Goal: Find specific page/section: Find specific page/section

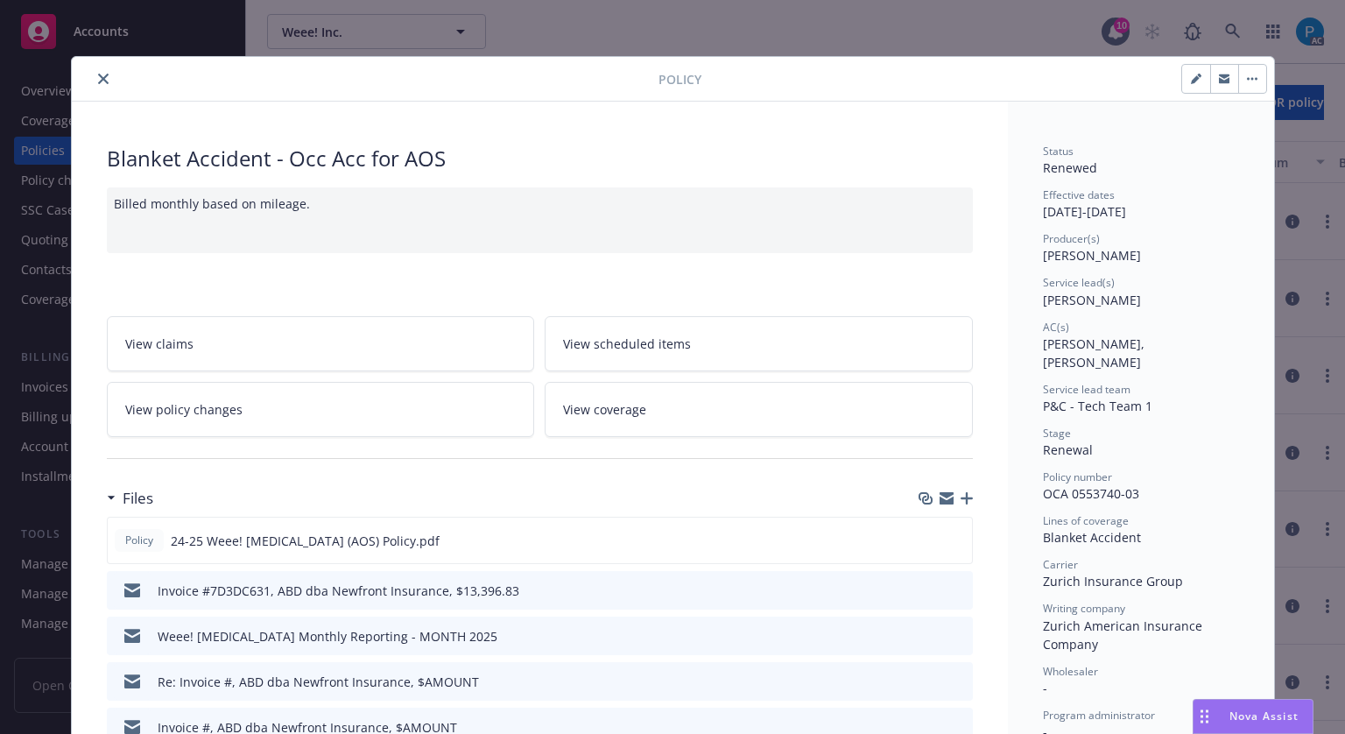
click at [114, 382] on link "View policy changes" at bounding box center [321, 409] width 428 height 55
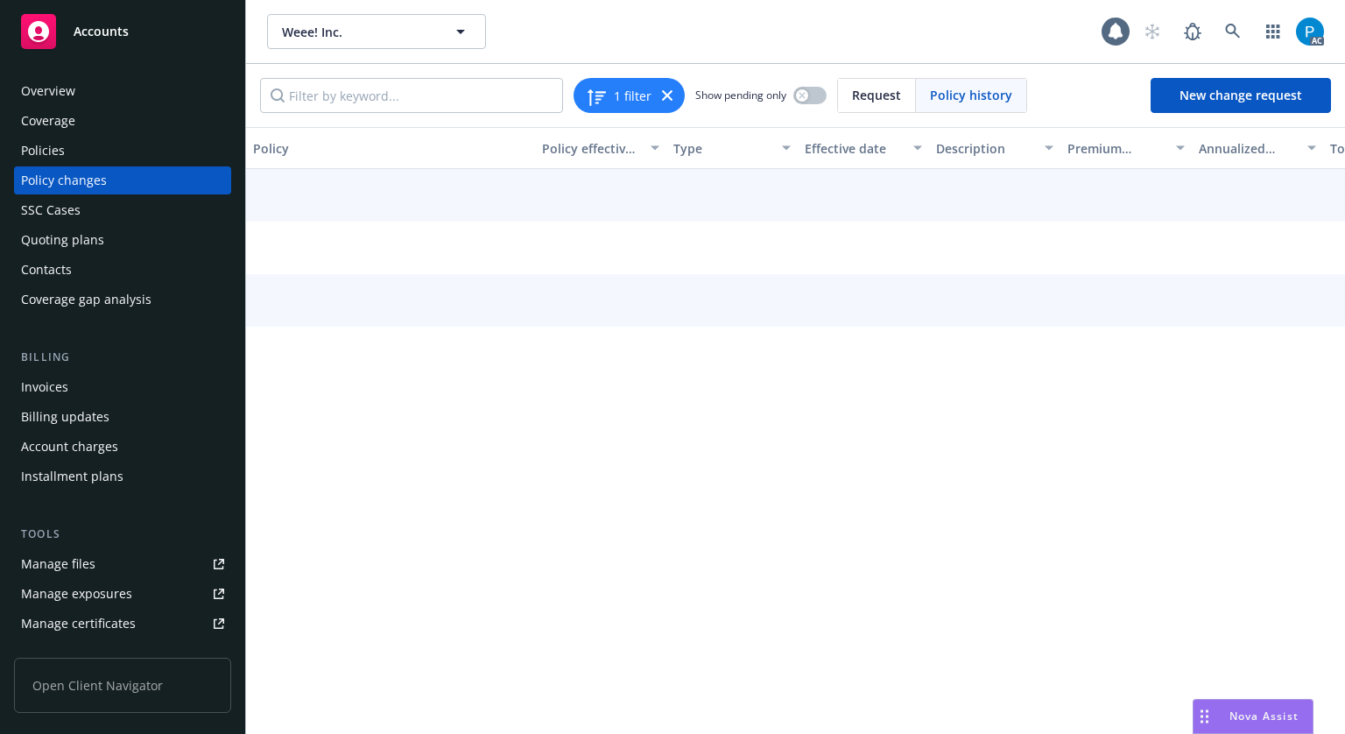
click at [99, 34] on span "Accounts" at bounding box center [101, 32] width 55 height 14
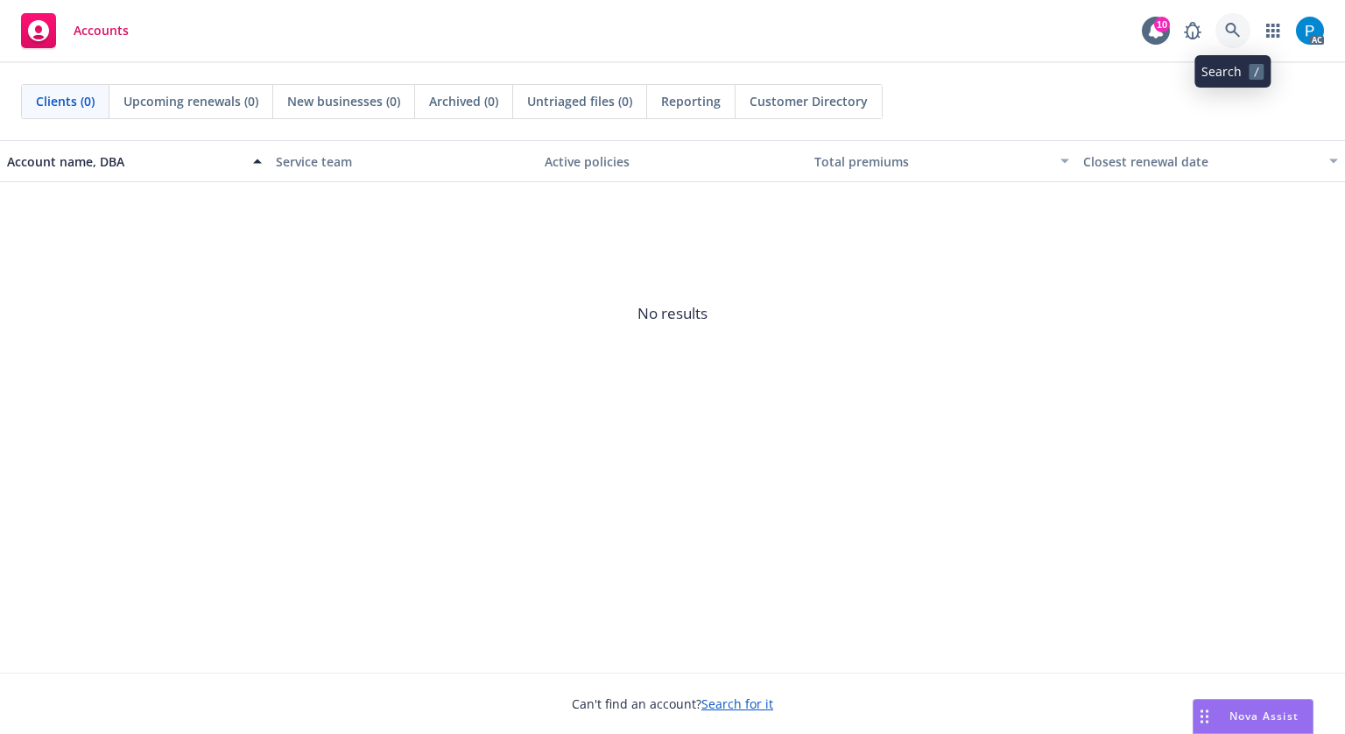
click at [1240, 37] on icon at bounding box center [1233, 31] width 16 height 16
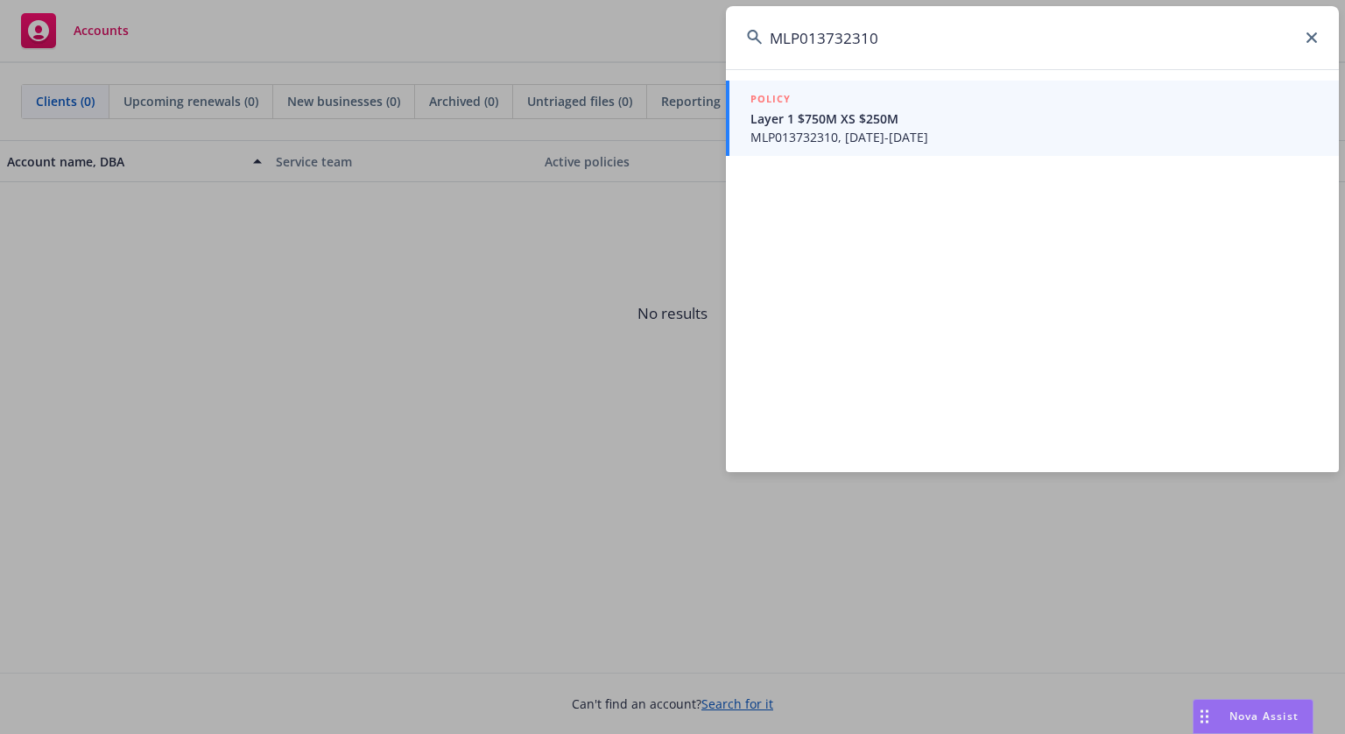
type input "MLP013732310"
click at [854, 137] on span "MLP013732310, [DATE]-[DATE]" at bounding box center [1033, 137] width 567 height 18
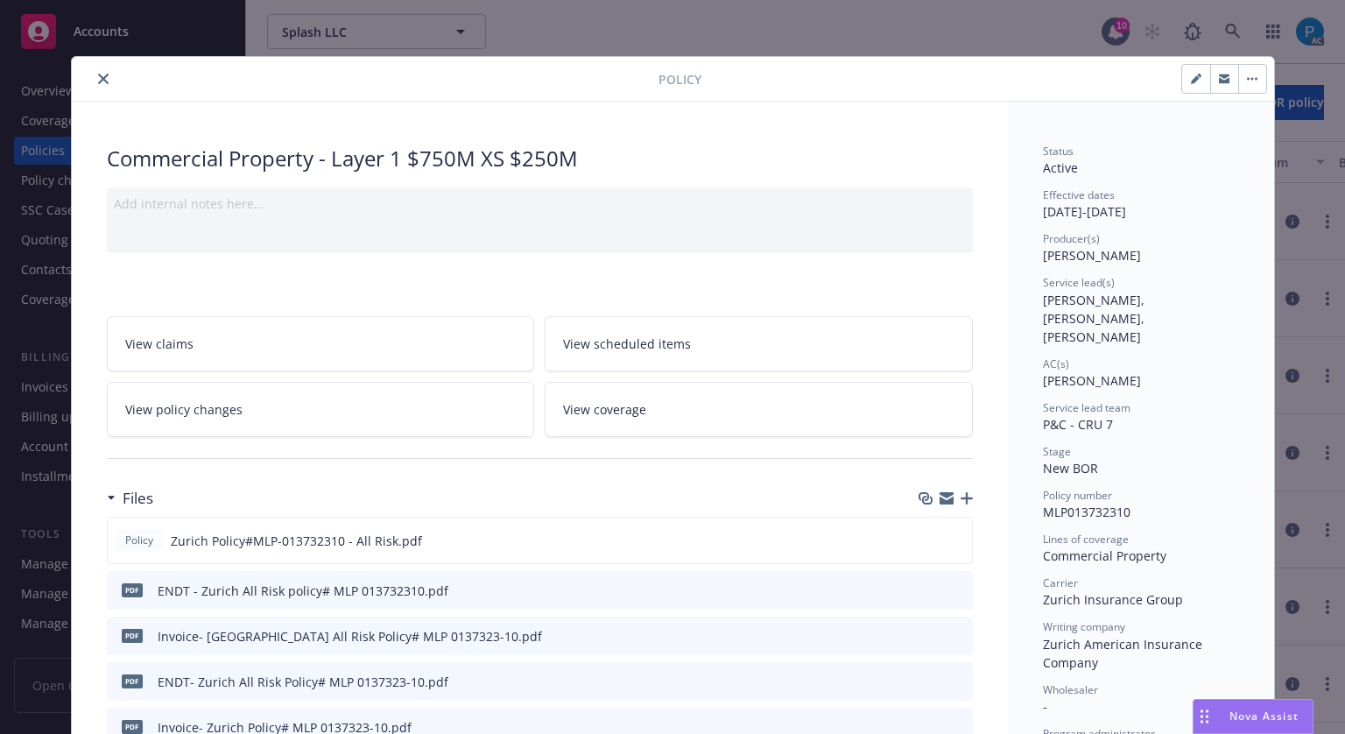
click at [98, 84] on button "close" at bounding box center [103, 78] width 21 height 21
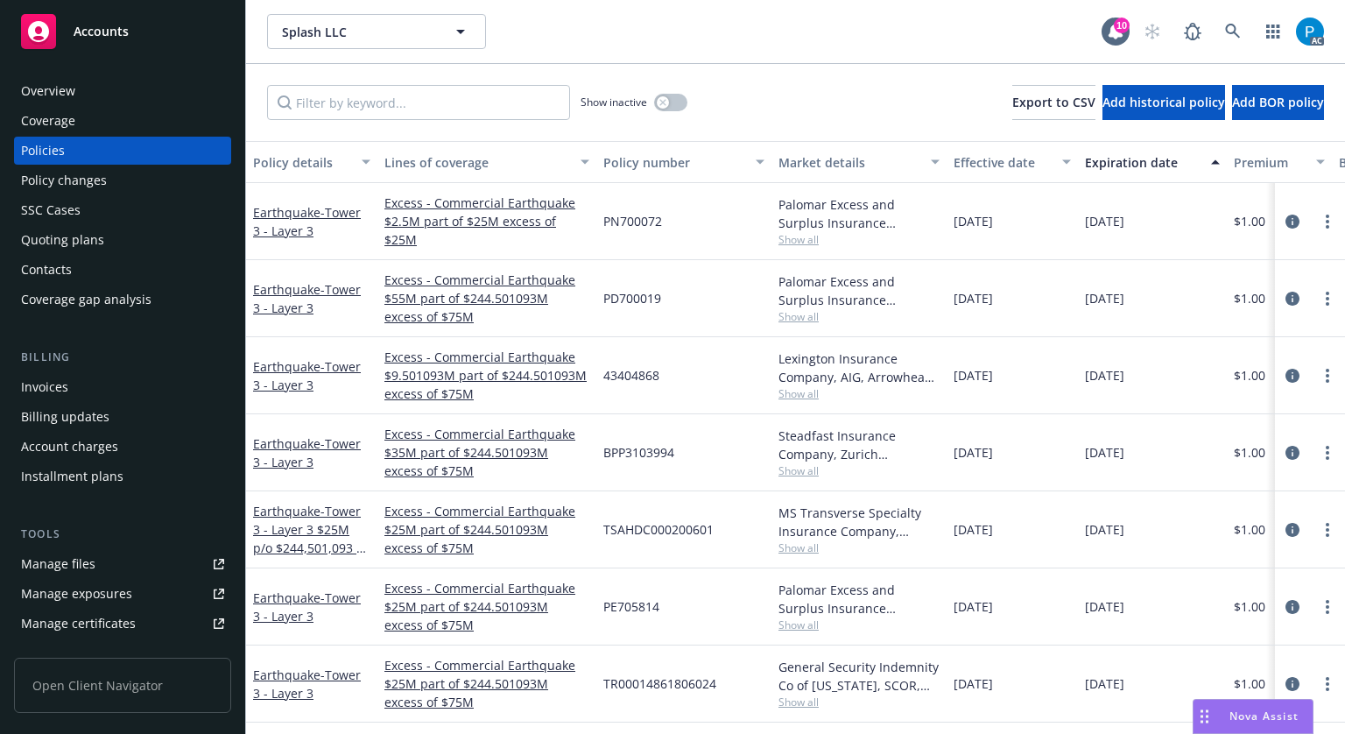
click at [70, 389] on div "Invoices" at bounding box center [122, 387] width 203 height 28
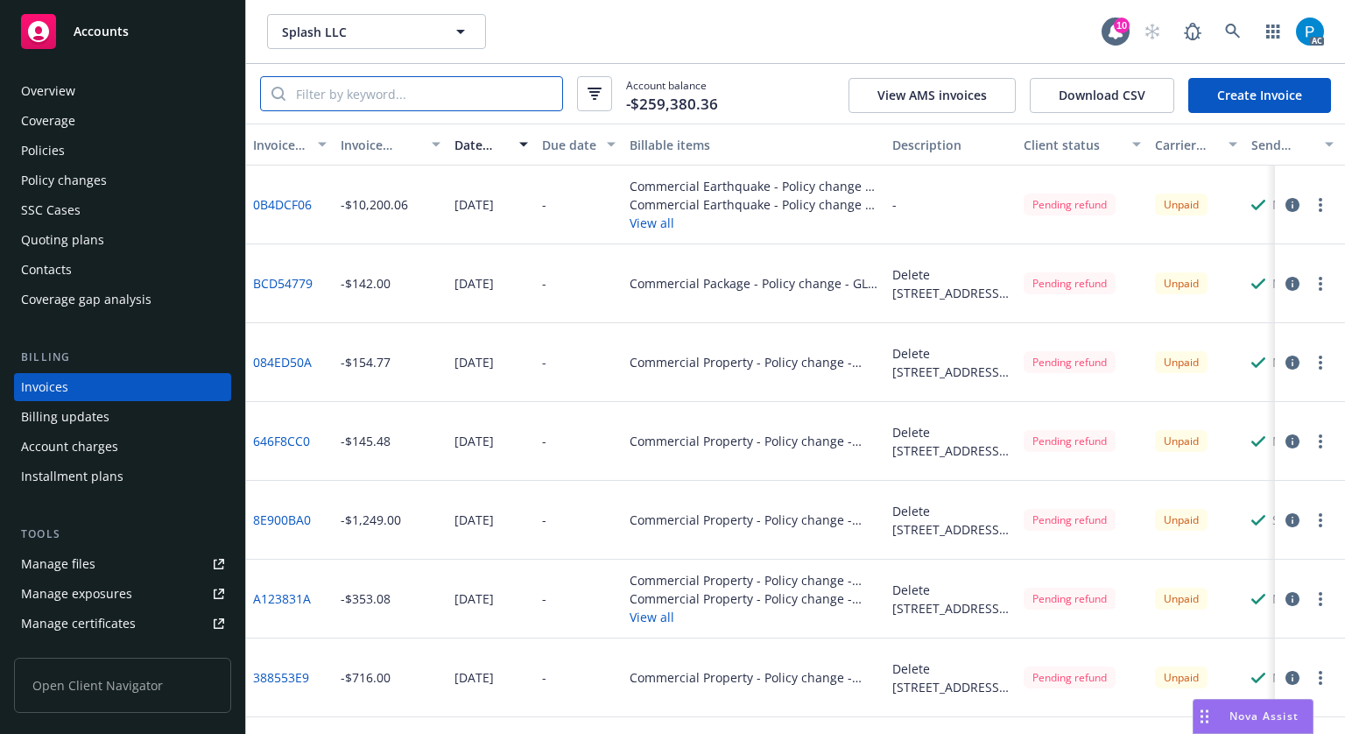
click at [386, 94] on input "search" at bounding box center [423, 93] width 277 height 33
paste input "MLP013732310"
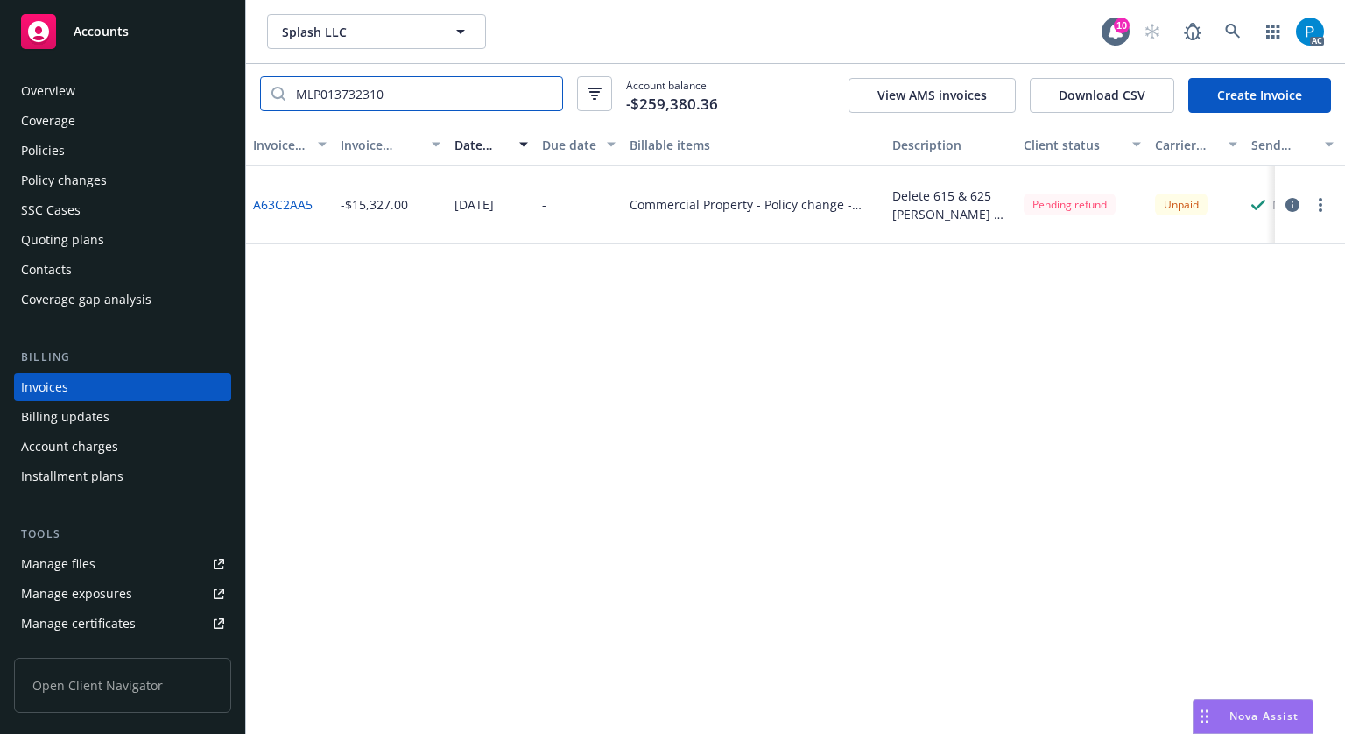
type input "MLP013732310"
click at [1290, 209] on icon "button" at bounding box center [1292, 205] width 14 height 14
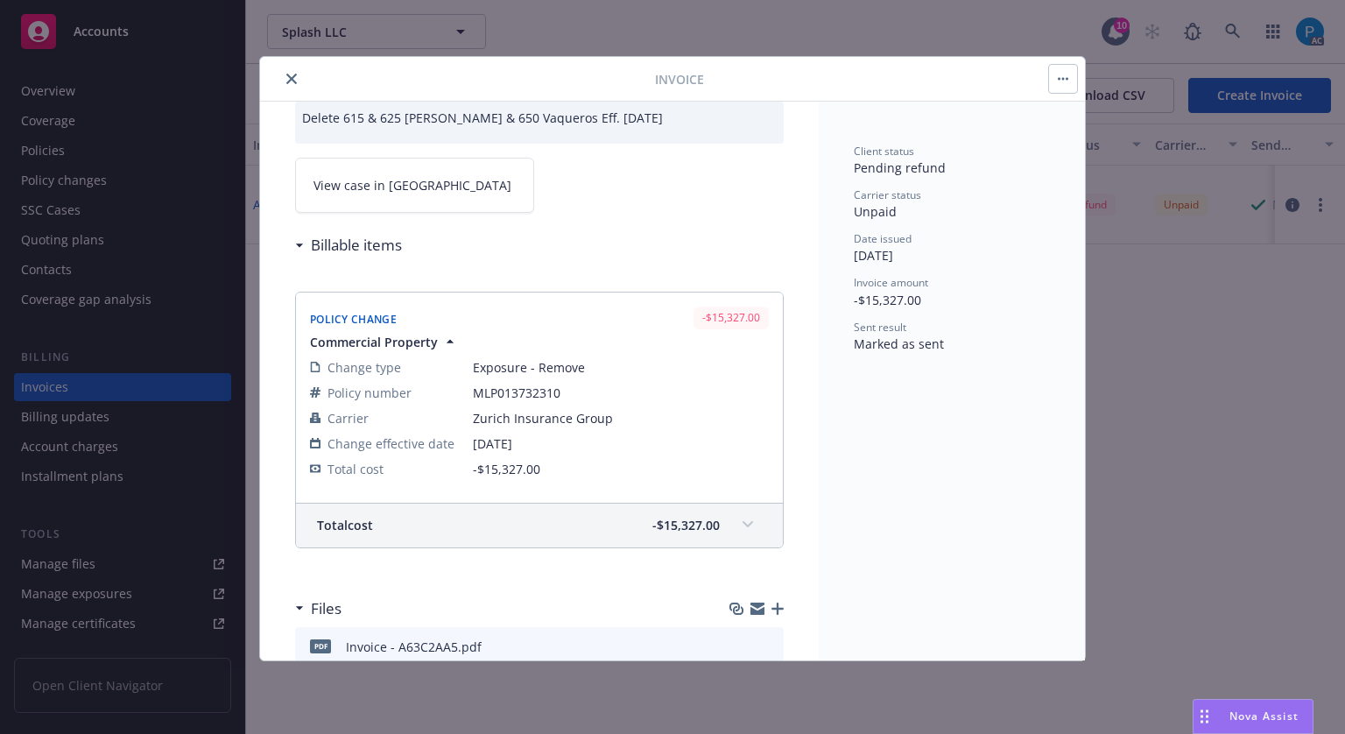
scroll to position [155, 0]
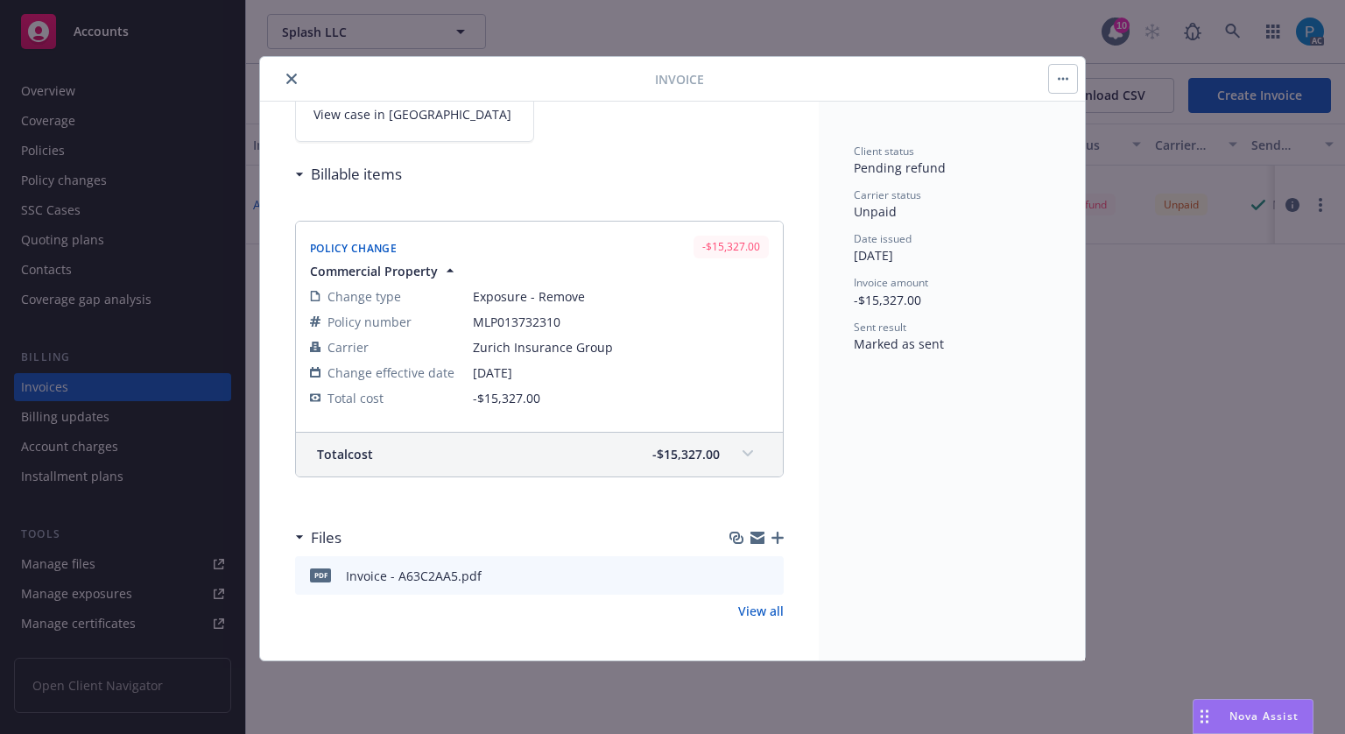
click at [287, 80] on icon "close" at bounding box center [291, 79] width 11 height 11
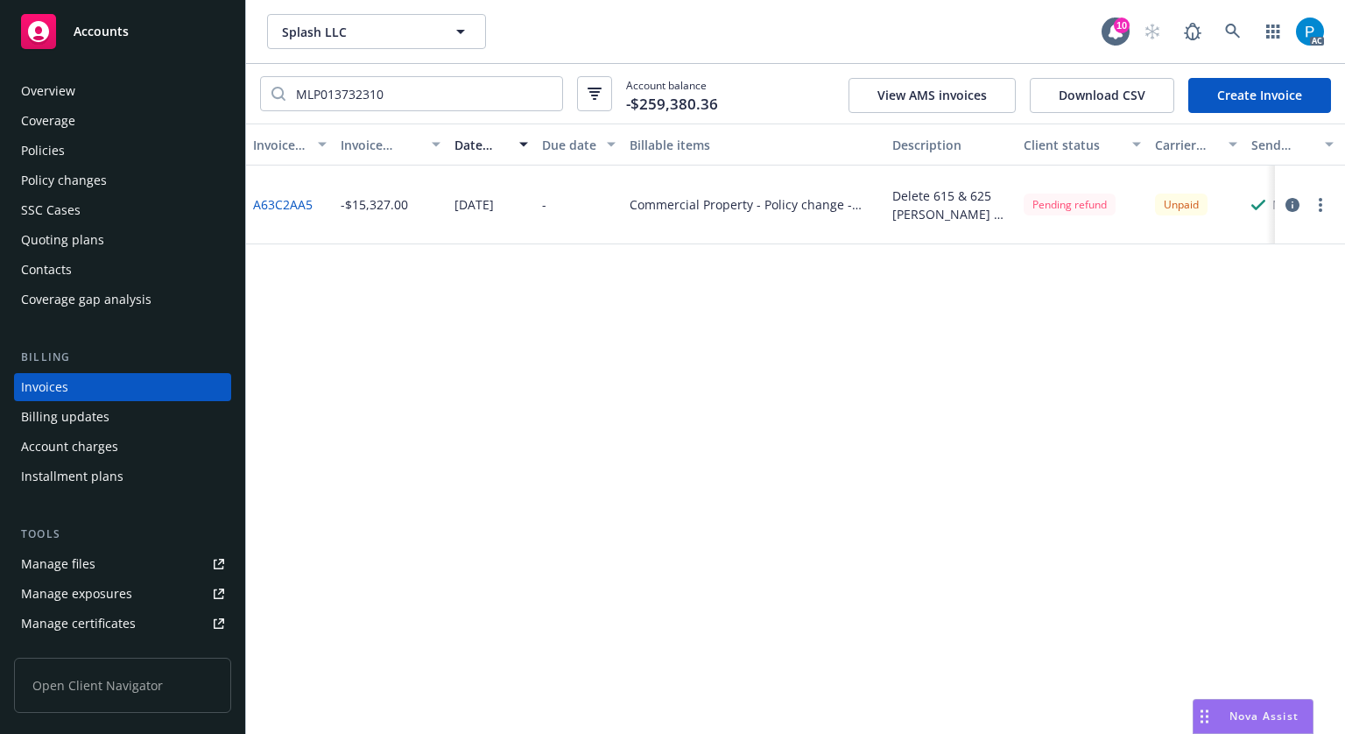
click at [112, 140] on div "Policies" at bounding box center [122, 151] width 203 height 28
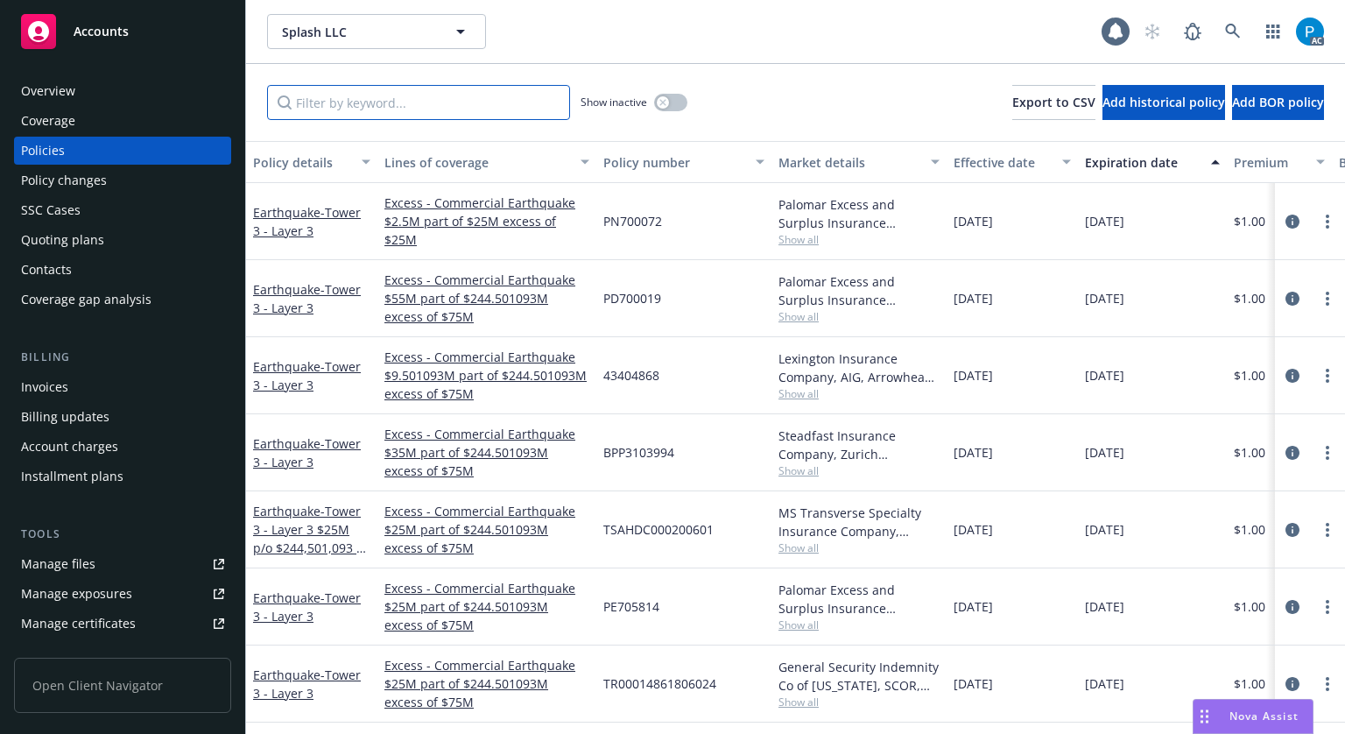
click at [343, 100] on input "Filter by keyword..." at bounding box center [418, 102] width 303 height 35
paste input "MLP013732310"
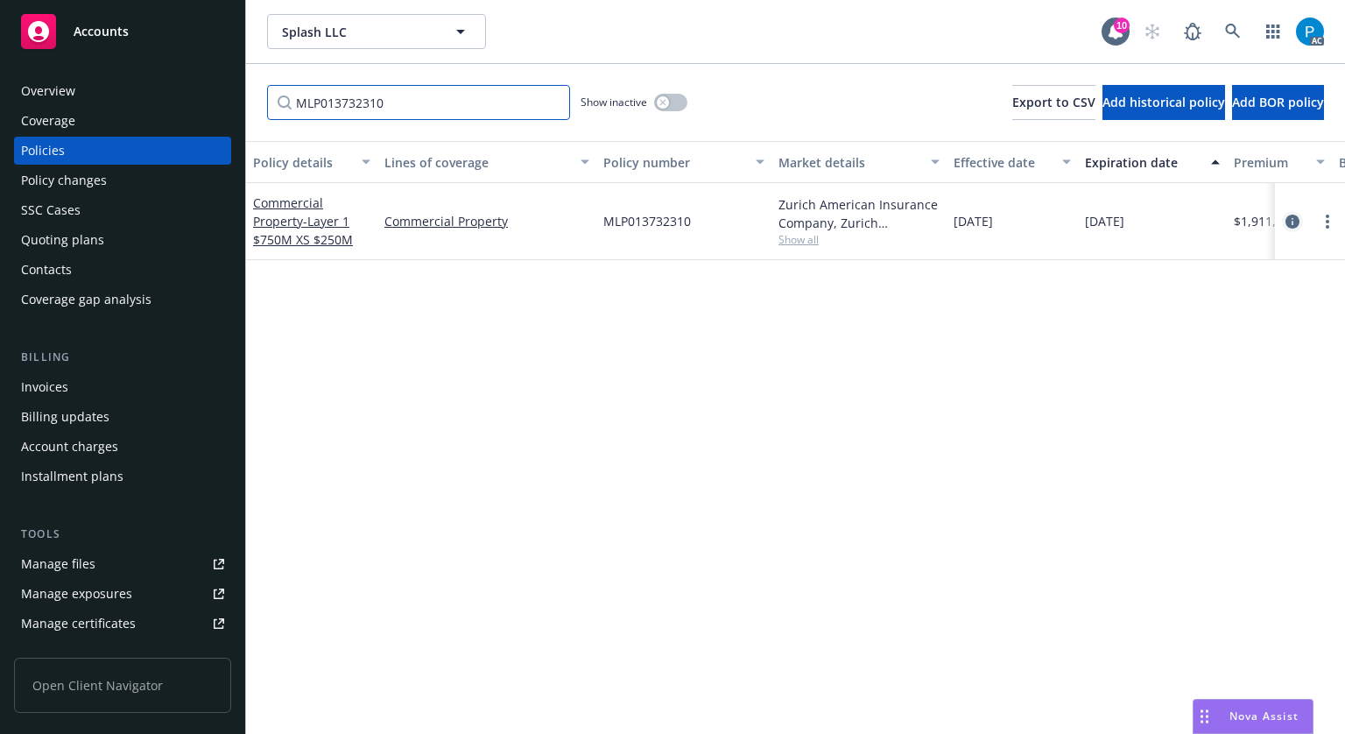
type input "MLP013732310"
click at [1285, 223] on icon "circleInformation" at bounding box center [1292, 221] width 14 height 14
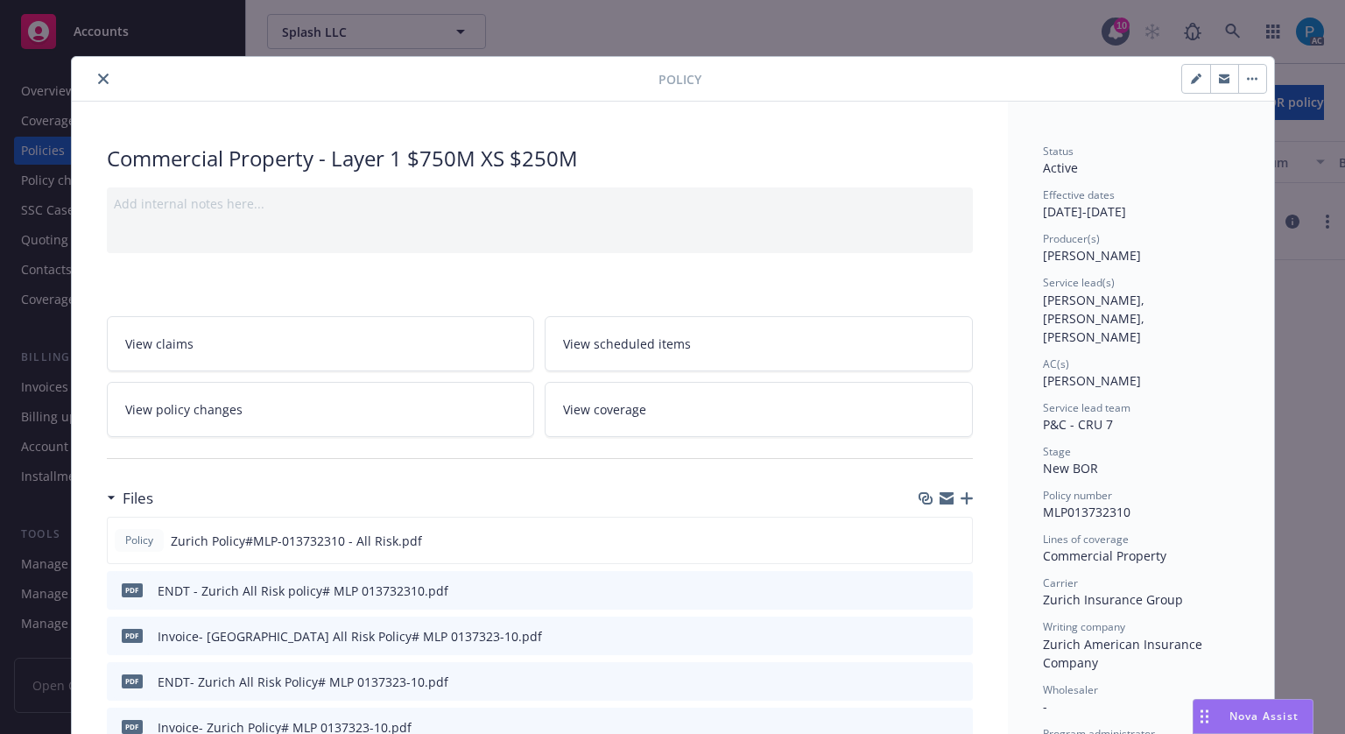
click at [98, 74] on icon "close" at bounding box center [103, 79] width 11 height 11
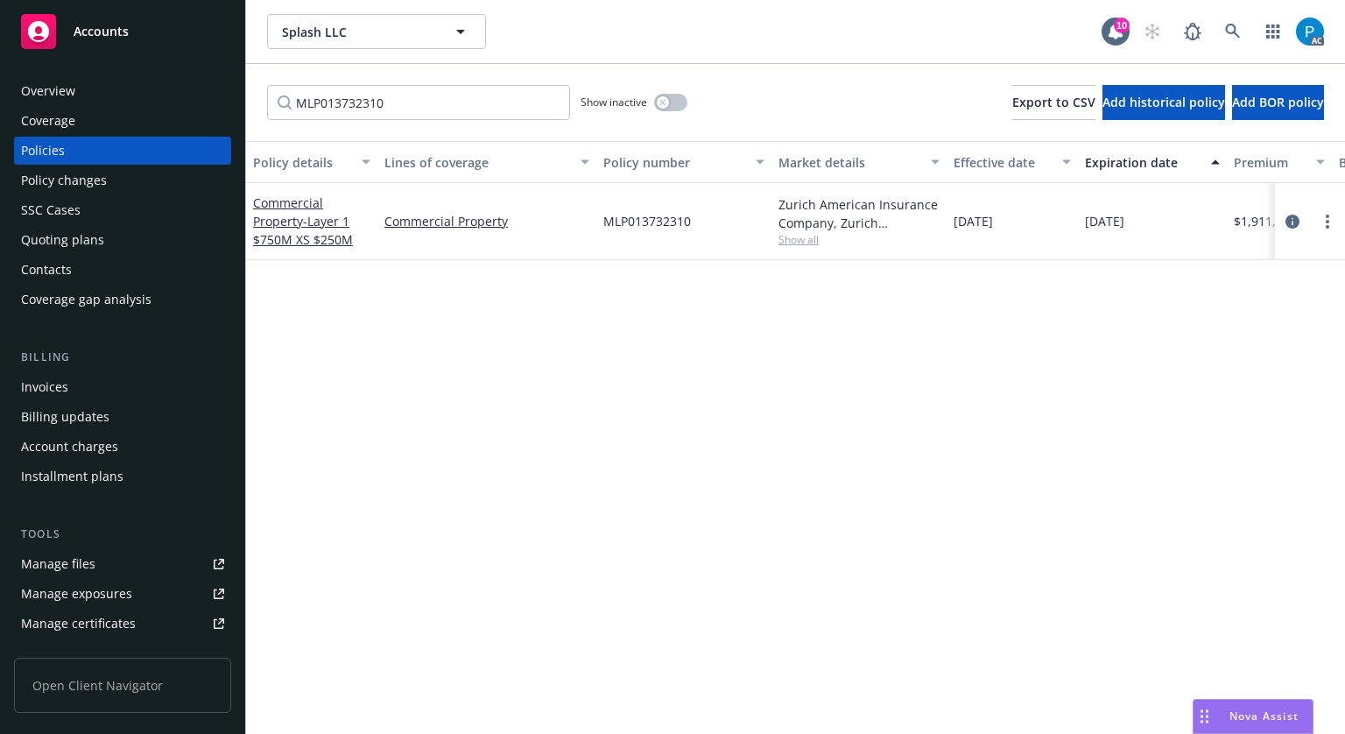
click at [56, 388] on div "Invoices" at bounding box center [44, 387] width 47 height 28
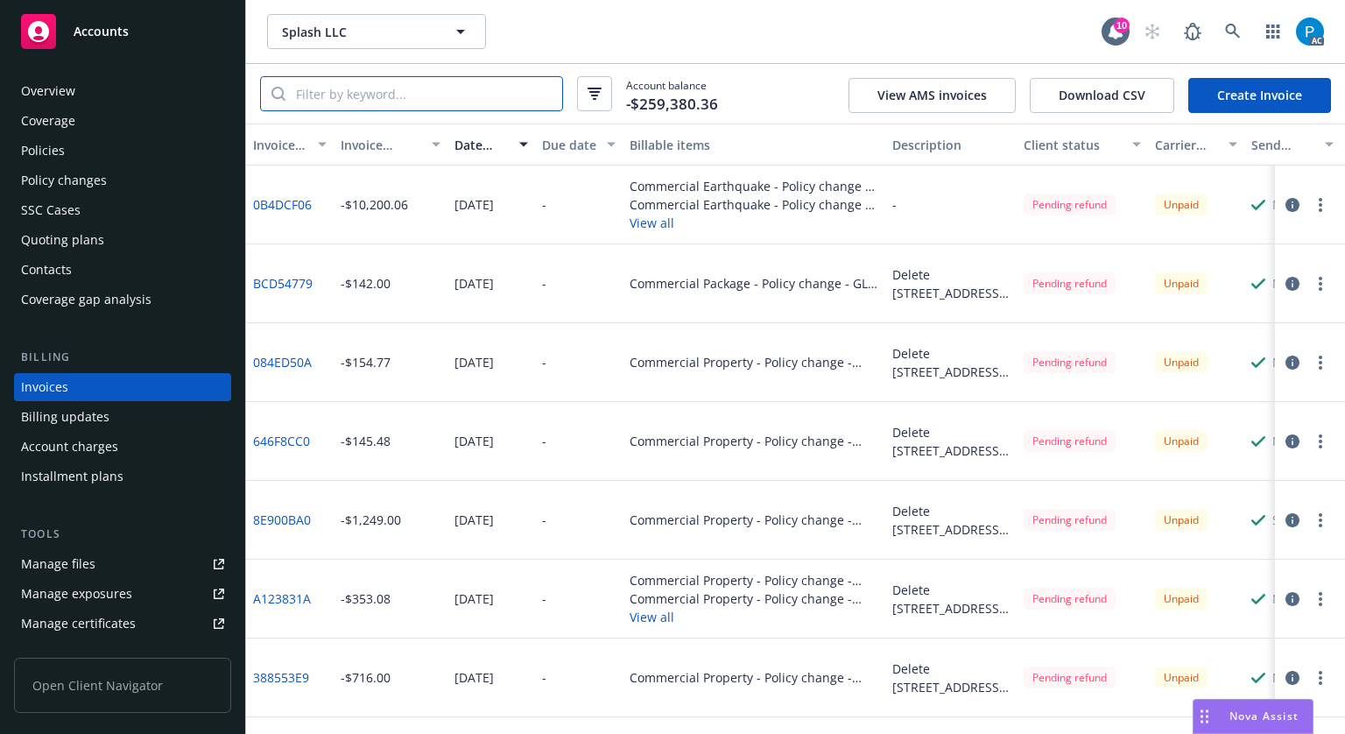
click at [399, 104] on input "search" at bounding box center [423, 93] width 277 height 33
paste input "MLP013732310"
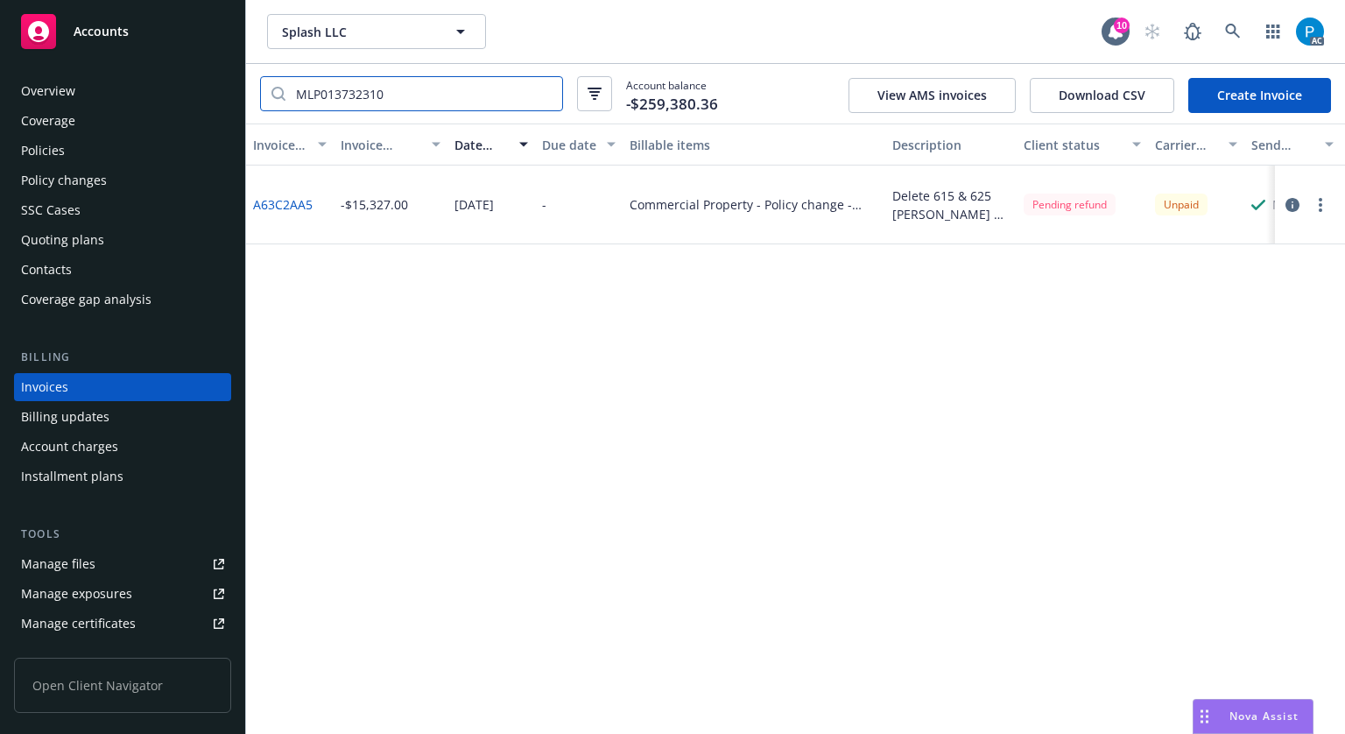
type input "MLP013732310"
click at [1288, 203] on icon "button" at bounding box center [1292, 205] width 14 height 14
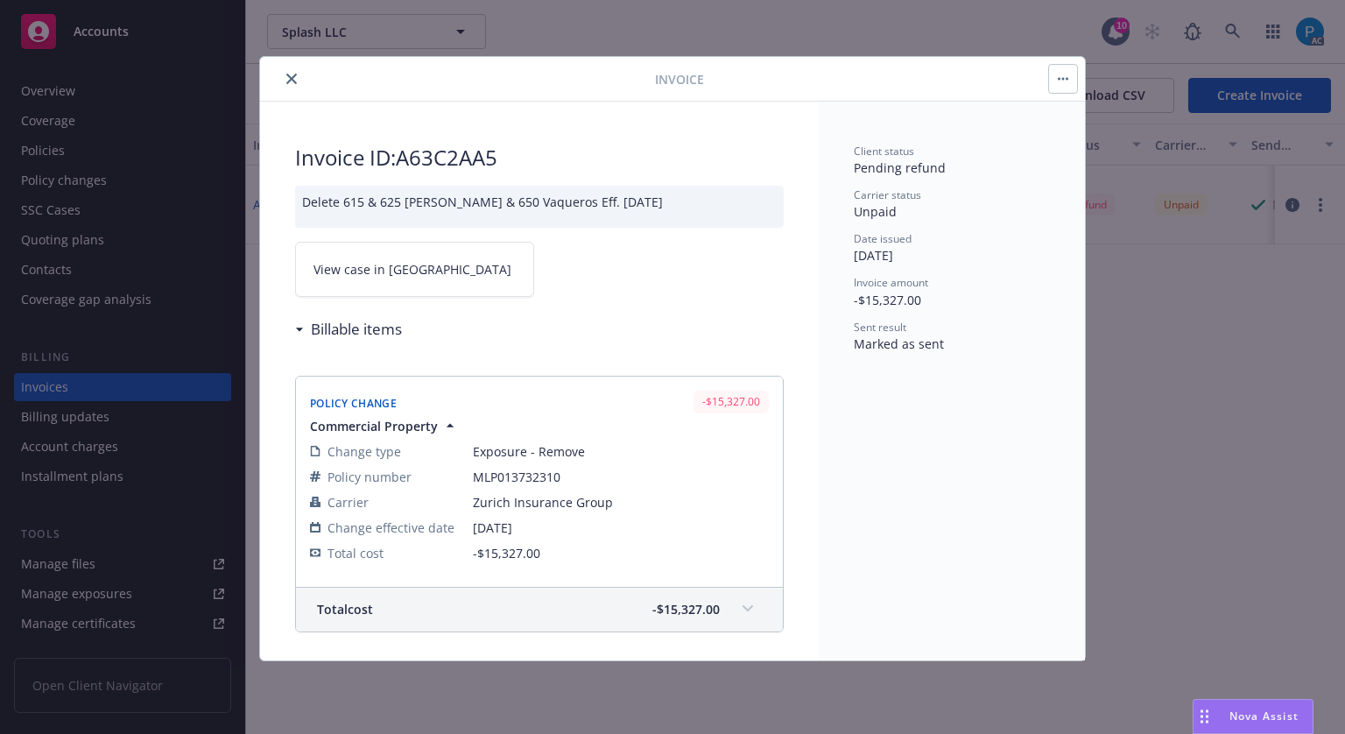
click at [441, 275] on link "View case in [GEOGRAPHIC_DATA]" at bounding box center [414, 269] width 239 height 55
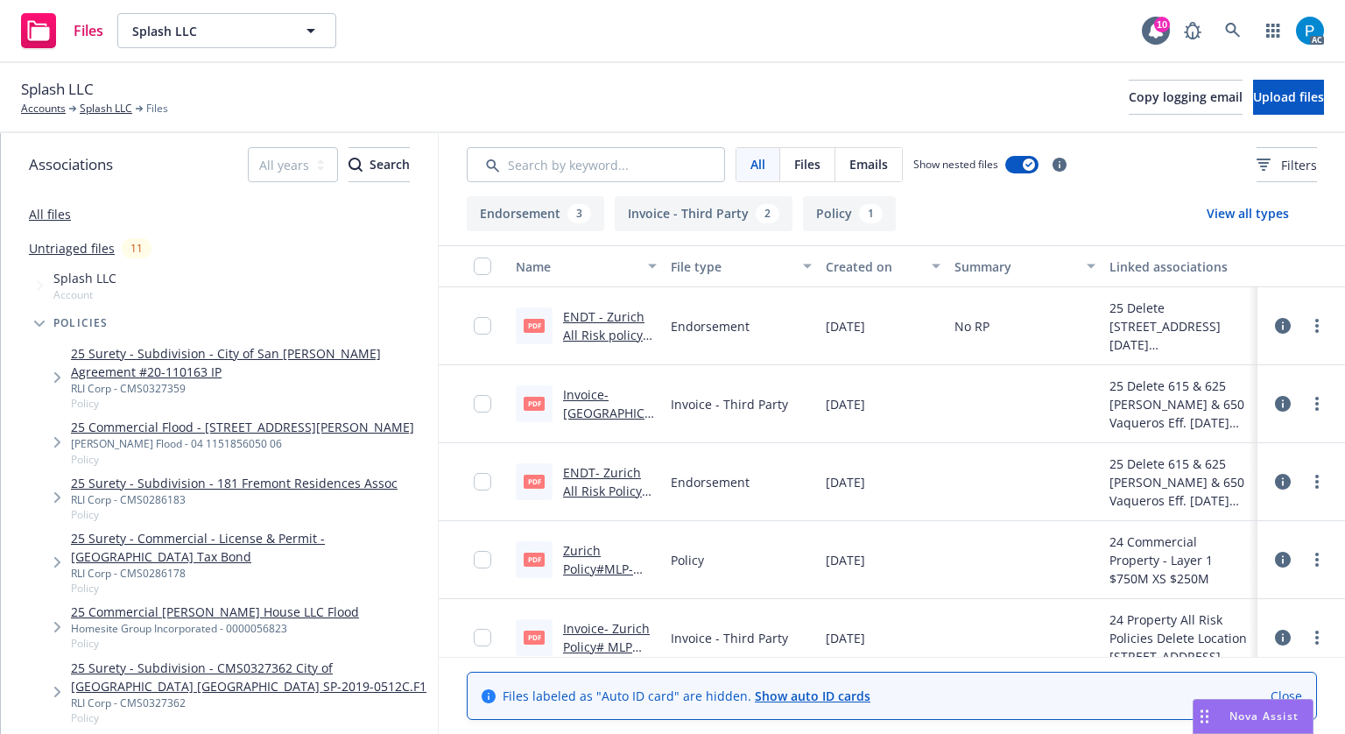
click at [580, 396] on link "Invoice- [GEOGRAPHIC_DATA] All Risk Policy# MLP 0137323-10.pdf" at bounding box center [608, 431] width 91 height 90
